Goal: Task Accomplishment & Management: Use online tool/utility

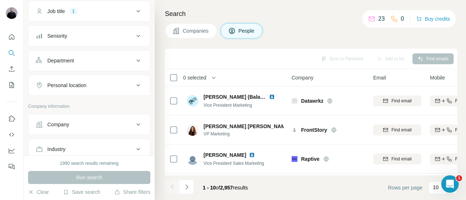
scroll to position [67, 0]
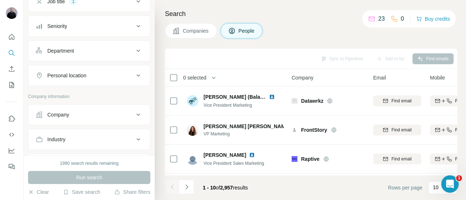
click at [87, 134] on button "Industry" at bounding box center [88, 139] width 121 height 17
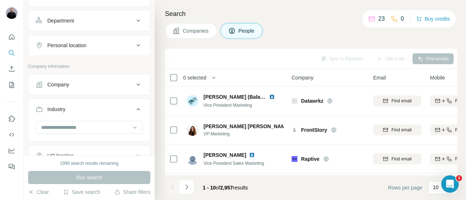
scroll to position [98, 0]
click at [69, 128] on input at bounding box center [85, 127] width 90 height 8
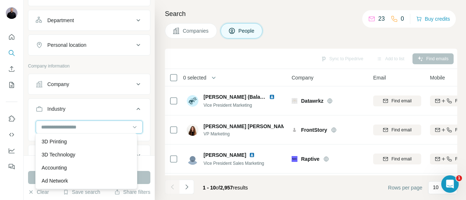
click at [68, 125] on input at bounding box center [85, 127] width 90 height 8
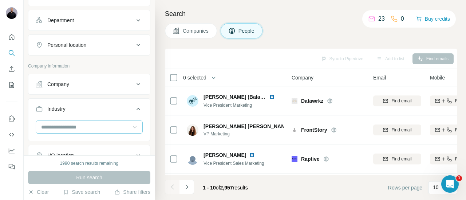
click at [131, 124] on icon at bounding box center [134, 127] width 7 height 7
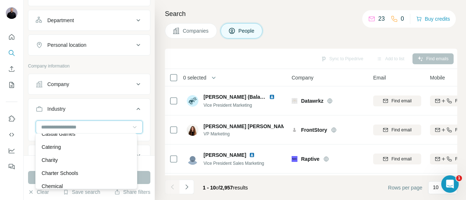
scroll to position [1002, 0]
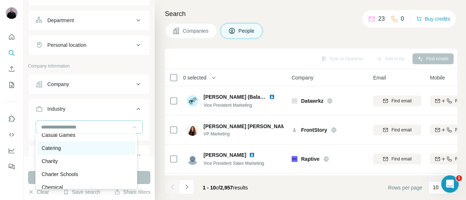
click at [55, 152] on p "Catering" at bounding box center [50, 148] width 19 height 7
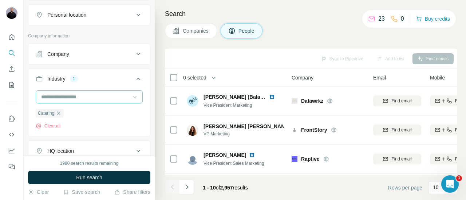
scroll to position [128, 0]
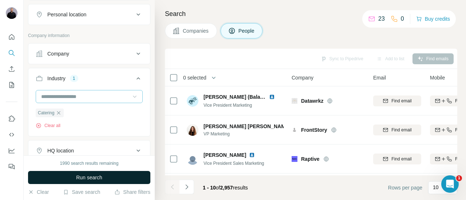
click at [99, 177] on span "Run search" at bounding box center [89, 177] width 26 height 7
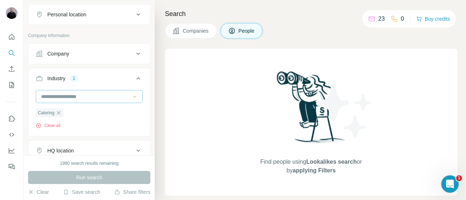
click at [96, 151] on div "HQ location" at bounding box center [85, 150] width 98 height 7
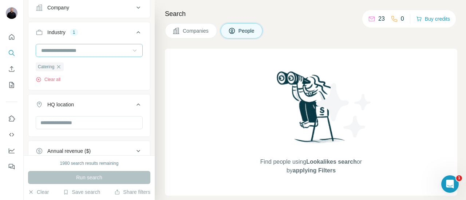
scroll to position [177, 0]
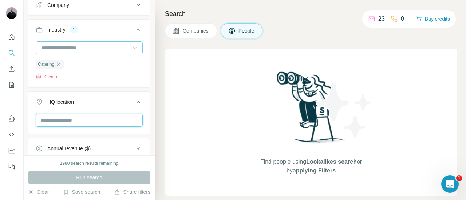
click at [77, 118] on input "text" at bounding box center [89, 120] width 107 height 13
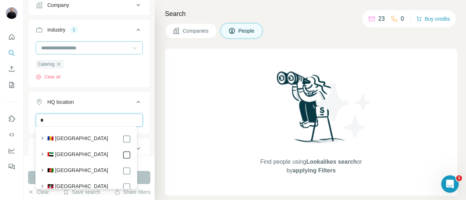
type input "*"
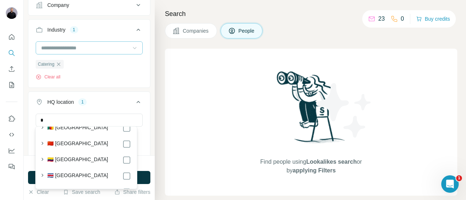
scroll to position [758, 0]
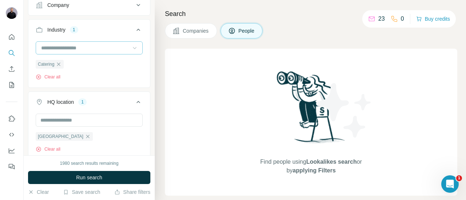
click at [150, 161] on div "1980 search results remaining Run search Clear Save search Share filters" at bounding box center [89, 178] width 131 height 45
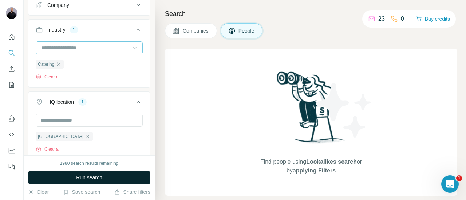
click at [97, 179] on span "Run search" at bounding box center [89, 177] width 26 height 7
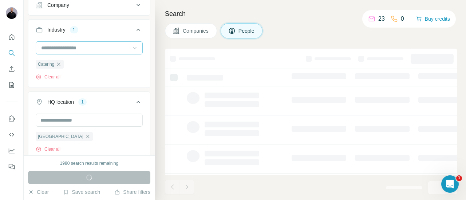
click at [97, 179] on div "Run search" at bounding box center [89, 177] width 122 height 13
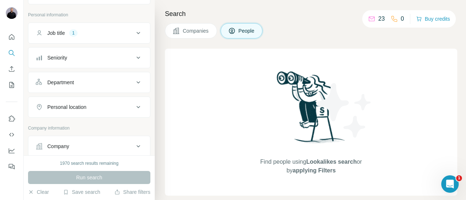
scroll to position [35, 0]
click at [128, 33] on div "Job title 1" at bounding box center [85, 33] width 98 height 7
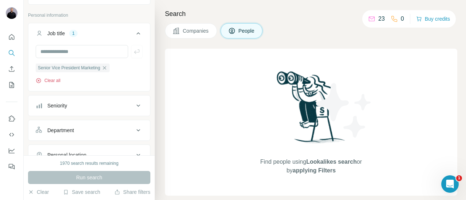
click at [38, 80] on icon "button" at bounding box center [38, 81] width 2 height 2
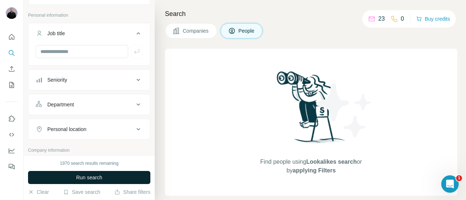
click at [95, 176] on span "Run search" at bounding box center [89, 177] width 26 height 7
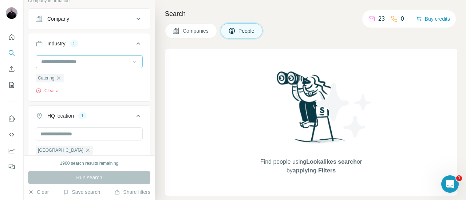
scroll to position [185, 0]
click at [41, 91] on icon "button" at bounding box center [39, 91] width 6 height 6
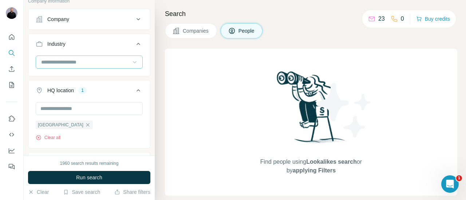
click at [94, 63] on input at bounding box center [85, 62] width 90 height 8
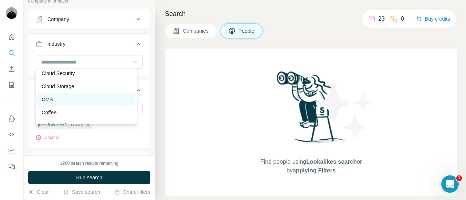
scroll to position [1209, 0]
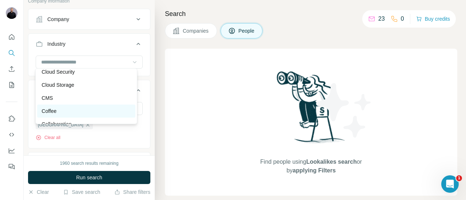
click at [65, 114] on div "Coffee" at bounding box center [86, 111] width 98 height 13
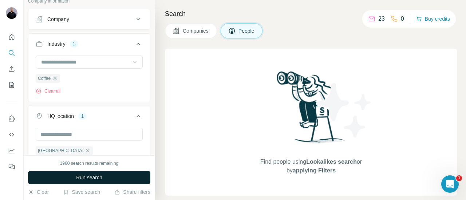
click at [99, 174] on span "Run search" at bounding box center [89, 177] width 26 height 7
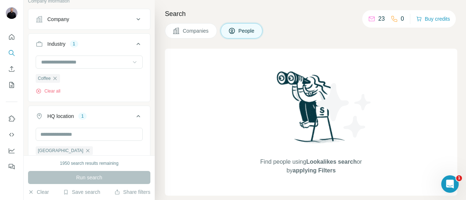
click at [199, 35] on button "Companies" at bounding box center [191, 30] width 52 height 15
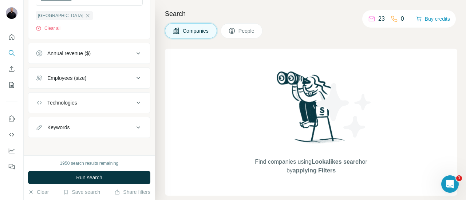
scroll to position [51, 0]
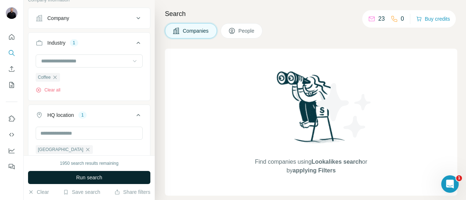
click at [98, 176] on span "Run search" at bounding box center [89, 177] width 26 height 7
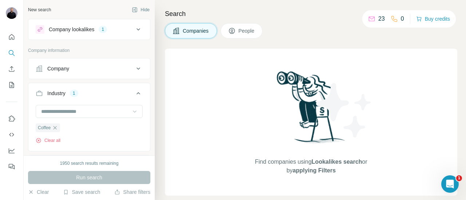
click at [82, 28] on div "Company lookalikes" at bounding box center [71, 29] width 45 height 7
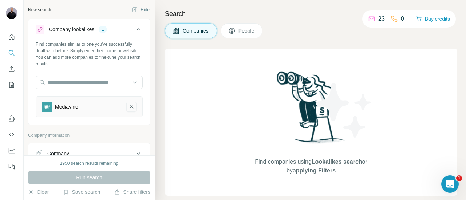
click at [128, 109] on icon "Mediavine-remove-button" at bounding box center [131, 106] width 7 height 7
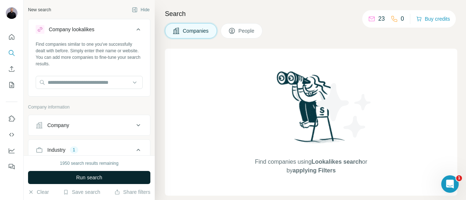
click at [112, 181] on button "Run search" at bounding box center [89, 177] width 122 height 13
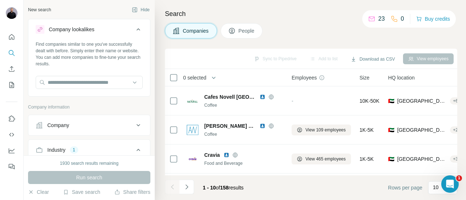
scroll to position [1, 0]
click at [109, 121] on div "Company" at bounding box center [85, 124] width 98 height 7
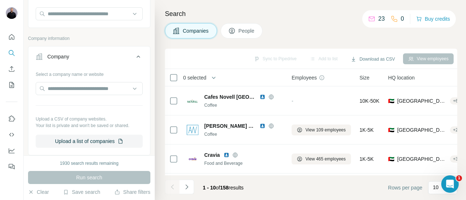
scroll to position [72, 0]
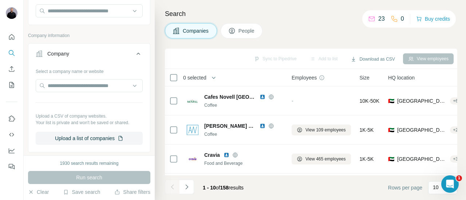
click at [241, 26] on button "People" at bounding box center [241, 30] width 42 height 15
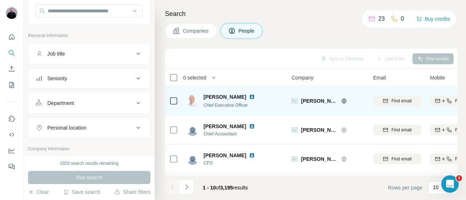
scroll to position [205, 0]
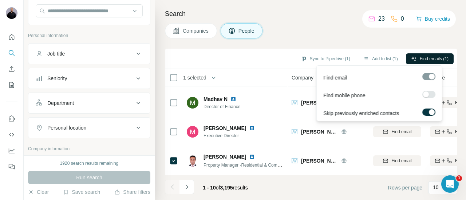
click at [419, 57] on span "Find emails (1)" at bounding box center [433, 59] width 29 height 7
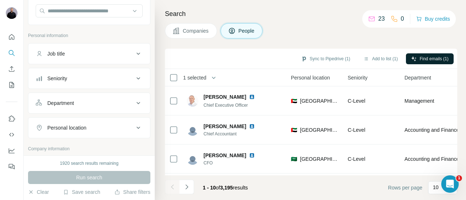
scroll to position [205, 252]
